Goal: Task Accomplishment & Management: Manage account settings

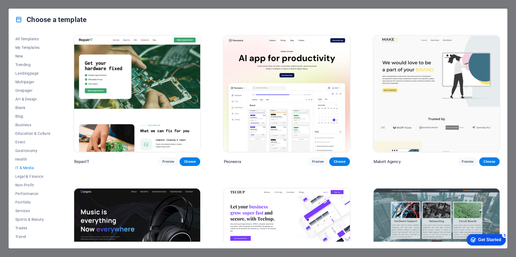
scroll to position [251, 0]
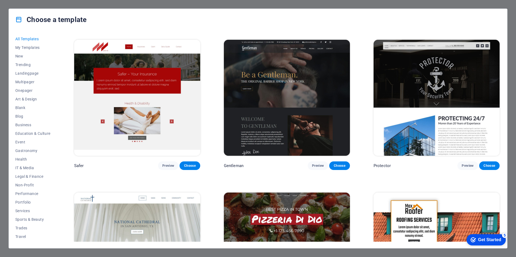
scroll to position [2866, 0]
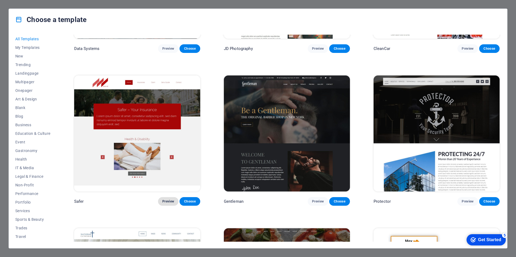
click at [166, 199] on span "Preview" at bounding box center [168, 201] width 12 height 4
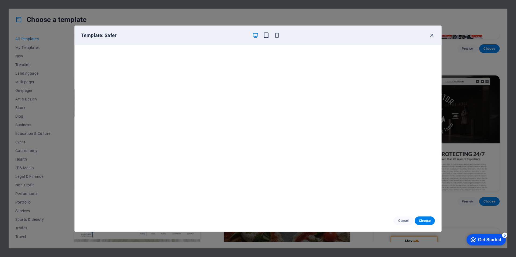
click at [264, 33] on icon "button" at bounding box center [266, 35] width 6 height 6
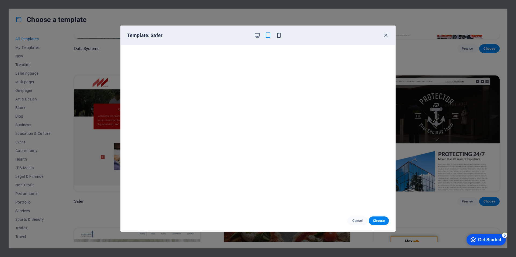
click at [279, 33] on icon "button" at bounding box center [279, 35] width 6 height 6
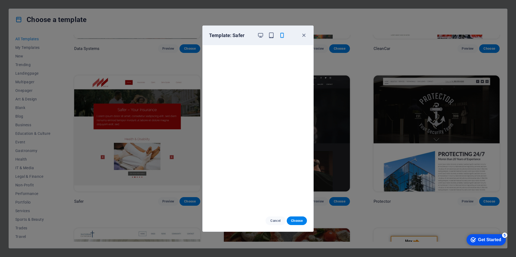
click at [264, 34] on div at bounding box center [271, 35] width 28 height 6
click at [258, 34] on icon "button" at bounding box center [260, 35] width 6 height 6
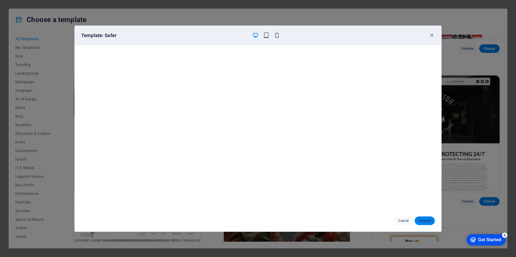
drag, startPoint x: 421, startPoint y: 221, endPoint x: 419, endPoint y: 223, distance: 3.1
click at [422, 221] on span "Choose" at bounding box center [425, 221] width 12 height 4
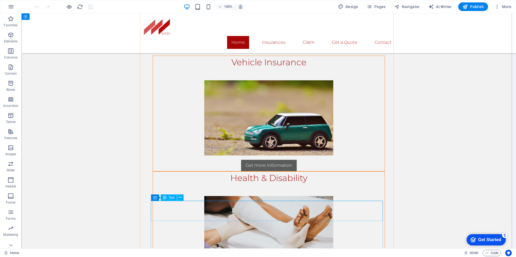
scroll to position [172, 0]
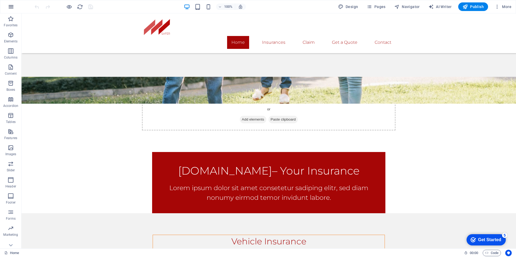
click at [9, 7] on icon "button" at bounding box center [11, 6] width 6 height 6
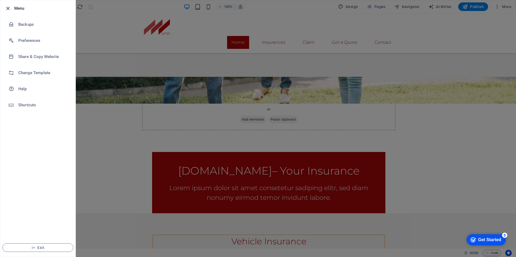
click at [5, 6] on icon "button" at bounding box center [8, 8] width 6 height 6
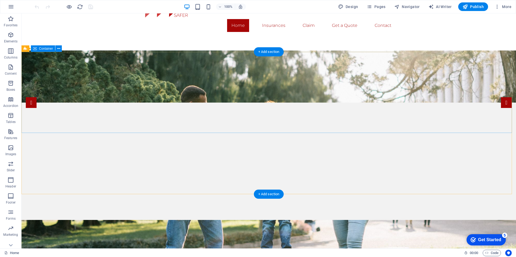
scroll to position [0, 0]
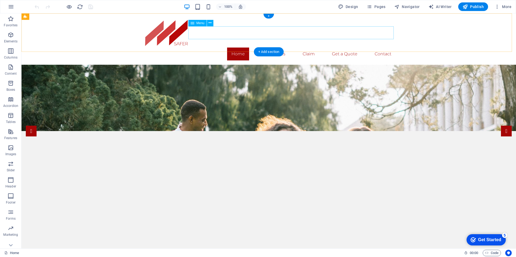
click at [276, 48] on nav "Home Insurances Claim Get a Quote Contact" at bounding box center [269, 54] width 254 height 13
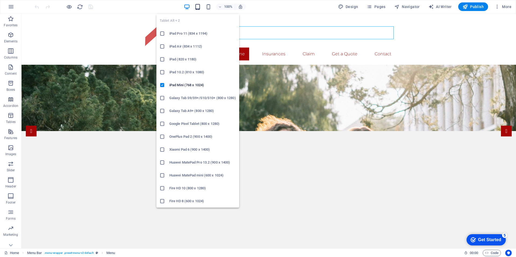
click at [197, 6] on icon "button" at bounding box center [198, 7] width 6 height 6
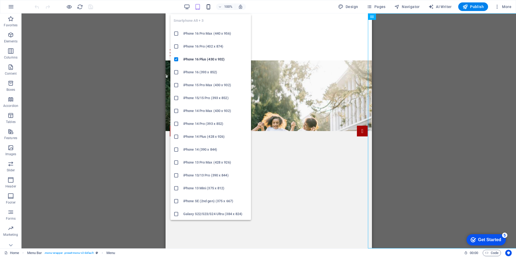
click at [209, 6] on icon "button" at bounding box center [208, 7] width 6 height 6
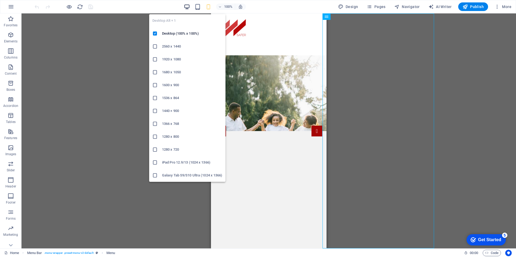
click at [185, 7] on icon "button" at bounding box center [187, 7] width 6 height 6
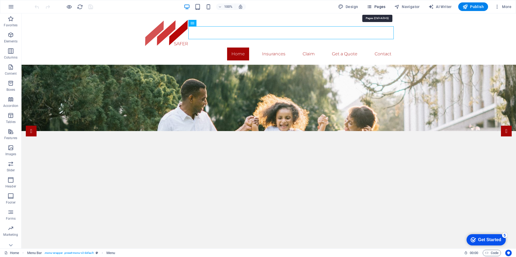
click at [370, 6] on icon "button" at bounding box center [369, 6] width 5 height 5
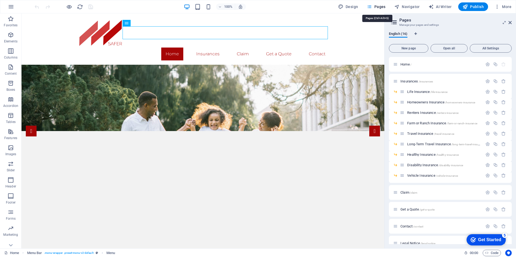
click at [370, 6] on icon "button" at bounding box center [369, 6] width 5 height 5
click at [511, 24] on icon at bounding box center [509, 22] width 3 height 4
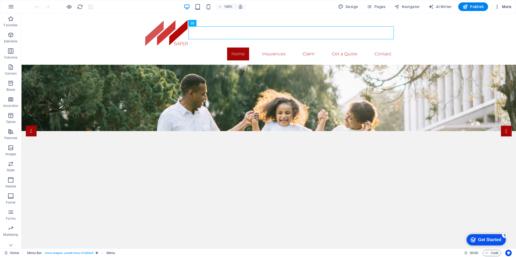
click at [509, 5] on span "More" at bounding box center [502, 6] width 17 height 5
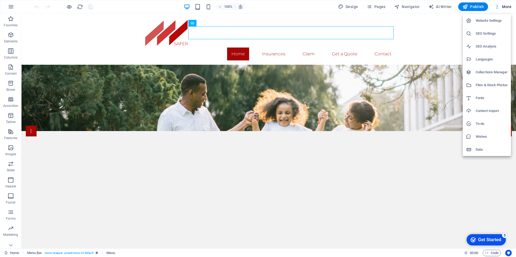
click at [446, 33] on div at bounding box center [258, 128] width 516 height 257
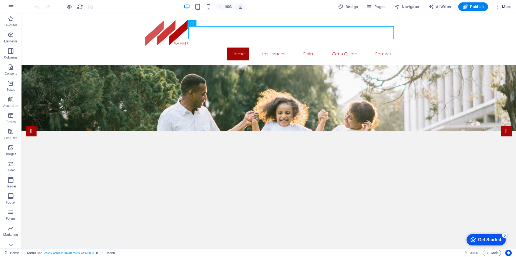
click at [503, 6] on span "More" at bounding box center [502, 6] width 17 height 5
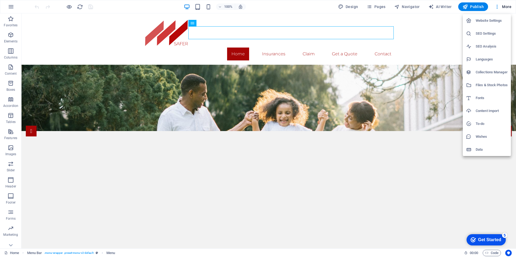
click at [485, 57] on h6 "Languages" at bounding box center [492, 59] width 32 height 6
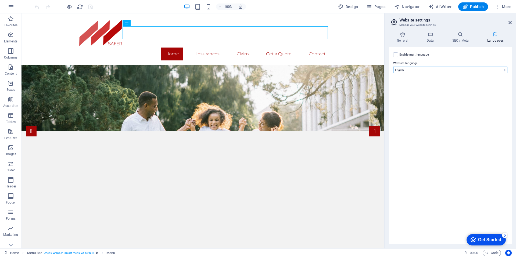
click at [455, 67] on select "Abkhazian Afar Afrikaans Akan Albanian Amharic Arabic Aragonese Armenian Assame…" at bounding box center [450, 70] width 114 height 6
select select "76"
click at [393, 67] on select "Abkhazian Afar Afrikaans Akan Albanian Amharic Arabic Aragonese Armenian Assame…" at bounding box center [450, 70] width 114 height 6
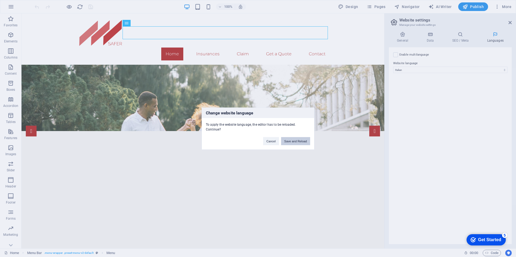
click at [298, 142] on button "Save and Reload" at bounding box center [295, 141] width 29 height 8
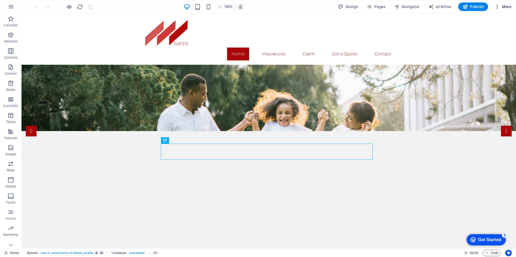
click at [505, 6] on span "More" at bounding box center [502, 6] width 17 height 5
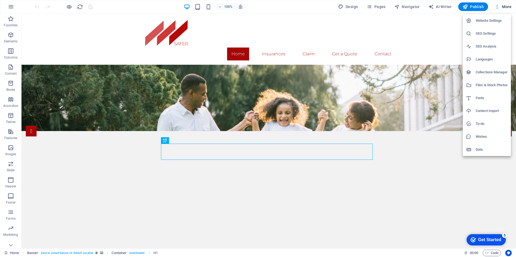
click at [480, 58] on h6 "Languages" at bounding box center [492, 59] width 32 height 6
select select "76"
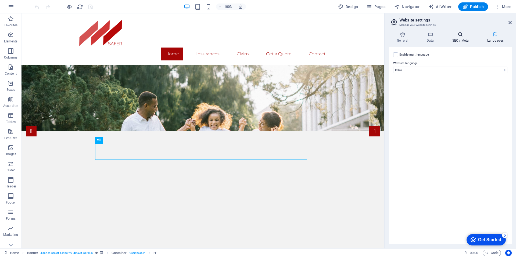
click at [460, 41] on h4 "SEO / Meta" at bounding box center [461, 37] width 35 height 11
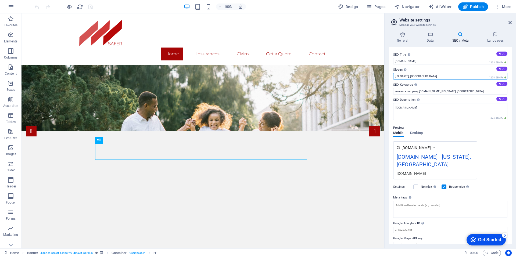
click at [418, 76] on input "[US_STATE], [GEOGRAPHIC_DATA]" at bounding box center [450, 76] width 114 height 6
drag, startPoint x: 405, startPoint y: 93, endPoint x: 467, endPoint y: 92, distance: 61.8
click at [467, 92] on input "insurance company, [DOMAIN_NAME], [US_STATE], [GEOGRAPHIC_DATA]" at bounding box center [450, 91] width 114 height 6
click at [469, 92] on input "insurance company, [DOMAIN_NAME], [US_STATE], [GEOGRAPHIC_DATA]" at bounding box center [450, 91] width 114 height 6
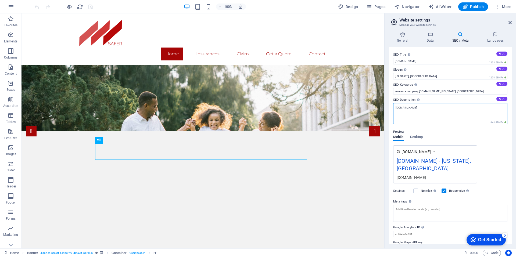
click at [441, 112] on textarea "[DOMAIN_NAME]" at bounding box center [450, 113] width 114 height 21
click at [445, 159] on div "[DOMAIN_NAME] - [US_STATE], [GEOGRAPHIC_DATA]" at bounding box center [435, 166] width 77 height 18
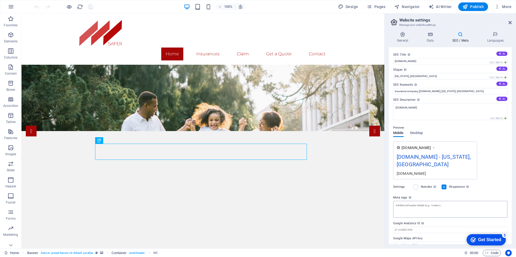
scroll to position [1, 0]
click at [428, 220] on label "Google Analytics ID Please only add the Google Analytics ID. We automatically i…" at bounding box center [450, 223] width 114 height 6
click at [428, 226] on input "Google Analytics ID Please only add the Google Analytics ID. We automatically i…" at bounding box center [450, 229] width 114 height 6
click at [427, 241] on input "Google Maps API key" at bounding box center [450, 244] width 114 height 6
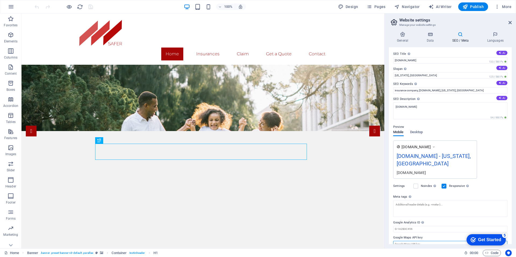
scroll to position [0, 0]
click at [433, 35] on icon at bounding box center [429, 34] width 23 height 5
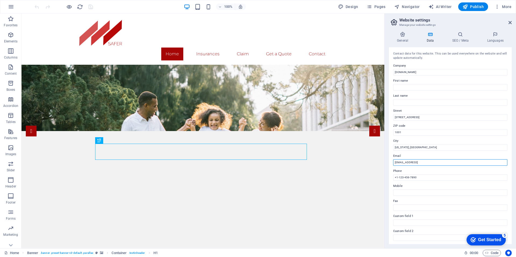
click at [418, 162] on input "[EMAIL_ADDRESS]" at bounding box center [450, 162] width 114 height 6
click at [458, 162] on input "[EMAIL_ADDRESS]" at bounding box center [450, 162] width 114 height 6
click at [399, 34] on icon at bounding box center [402, 34] width 27 height 5
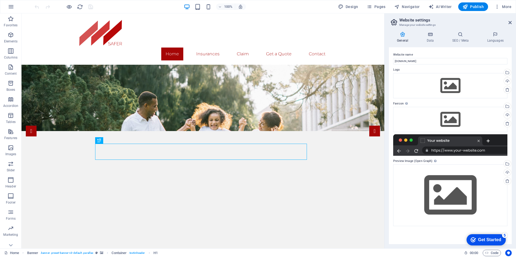
drag, startPoint x: 424, startPoint y: 145, endPoint x: 435, endPoint y: 144, distance: 11.3
click at [435, 144] on div at bounding box center [450, 144] width 114 height 21
click at [496, 6] on icon "button" at bounding box center [496, 6] width 5 height 5
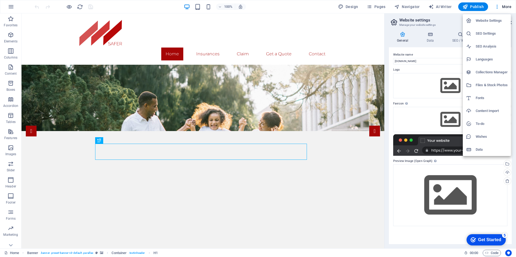
click at [67, 187] on div at bounding box center [258, 128] width 516 height 257
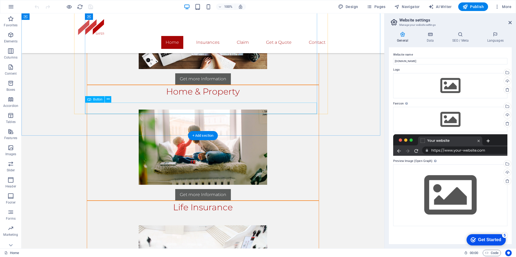
scroll to position [633, 0]
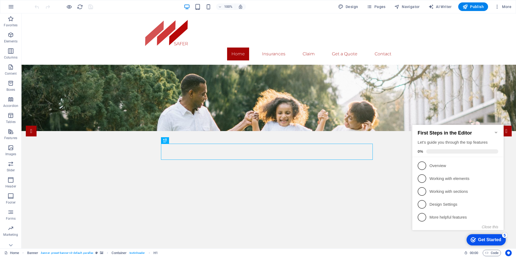
click at [495, 130] on icon "Minimize checklist" at bounding box center [496, 132] width 4 height 4
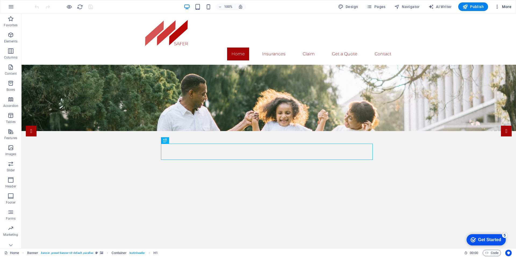
click at [510, 9] on span "More" at bounding box center [502, 6] width 17 height 5
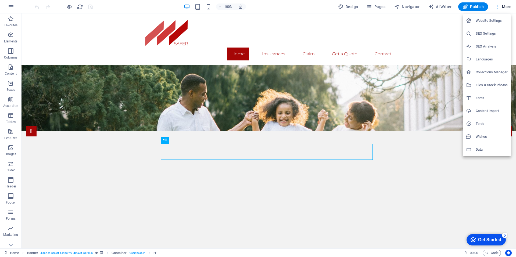
click at [485, 59] on h6 "Languages" at bounding box center [492, 59] width 32 height 6
select select "76"
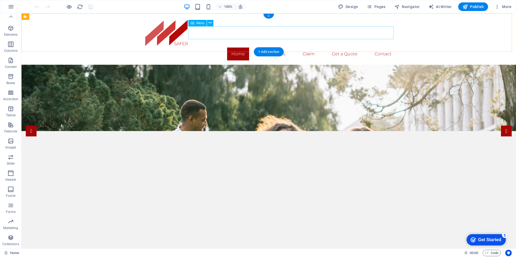
click at [265, 48] on nav "Home Insurances Claim Get a Quote Contact" at bounding box center [269, 54] width 254 height 13
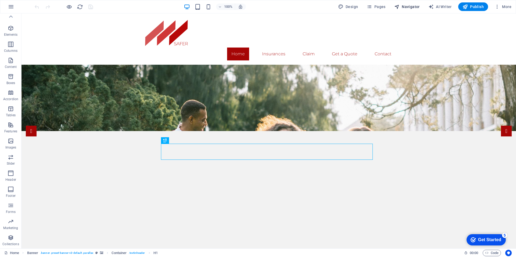
click at [408, 8] on span "Navigator" at bounding box center [407, 6] width 26 height 5
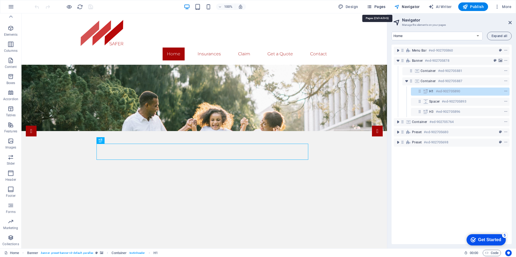
click at [378, 5] on span "Pages" at bounding box center [376, 6] width 19 height 5
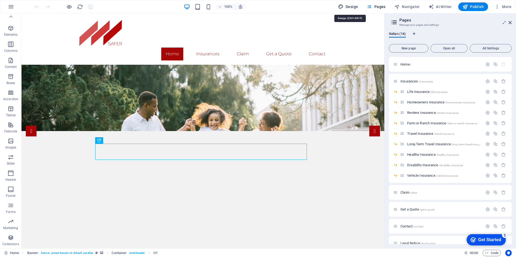
click at [349, 7] on span "Design" at bounding box center [348, 6] width 20 height 5
select select "px"
select select "300"
select select "px"
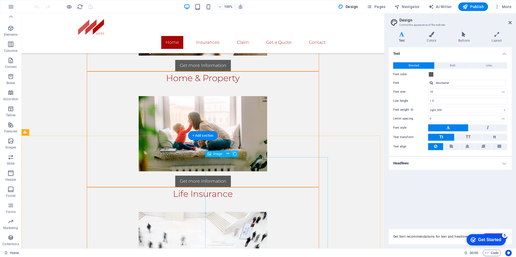
scroll to position [781, 0]
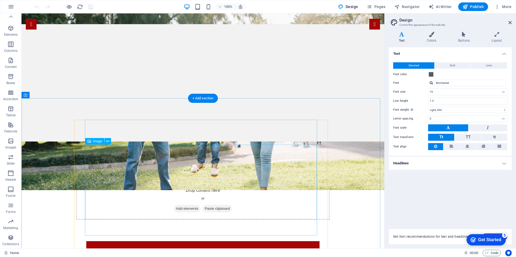
scroll to position [0, 0]
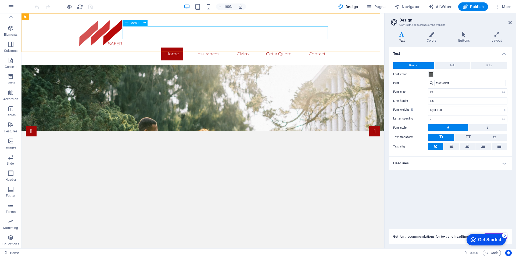
click at [131, 23] on span "Menu" at bounding box center [135, 22] width 8 height 3
click at [124, 23] on div "Menu" at bounding box center [132, 23] width 18 height 6
click at [146, 22] on icon at bounding box center [144, 23] width 3 height 6
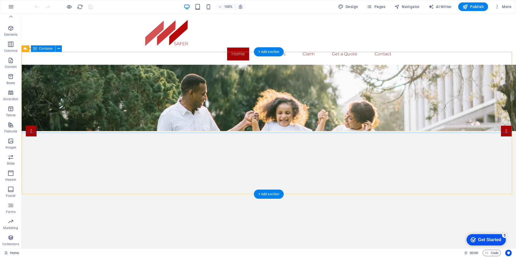
drag, startPoint x: 269, startPoint y: 96, endPoint x: 274, endPoint y: 102, distance: 7.4
